Goal: Find specific page/section

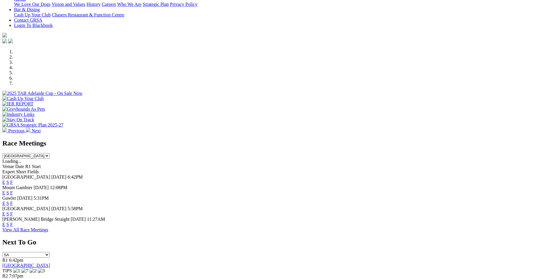
scroll to position [164, 0]
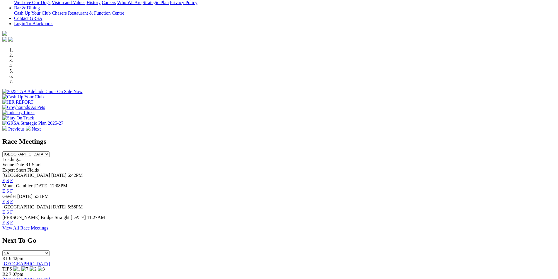
click at [13, 178] on link "F" at bounding box center [11, 180] width 3 height 5
